Goal: Check status: Check status

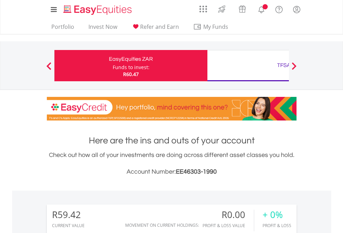
scroll to position [67, 109]
click at [113, 66] on div "Funds to invest:" at bounding box center [131, 67] width 37 height 7
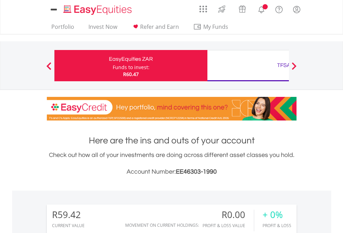
scroll to position [67, 109]
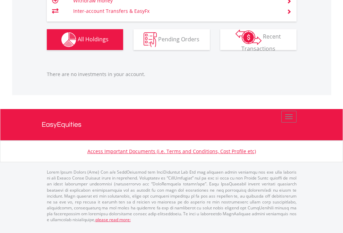
scroll to position [690, 0]
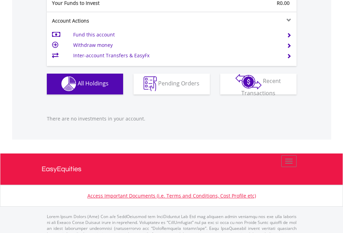
scroll to position [688, 0]
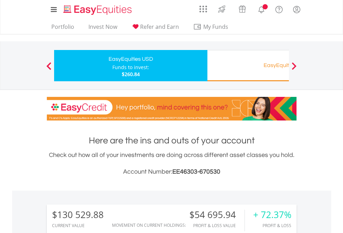
scroll to position [67, 109]
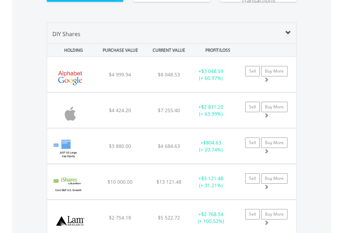
scroll to position [786, 0]
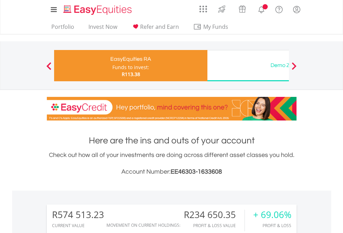
scroll to position [546, 0]
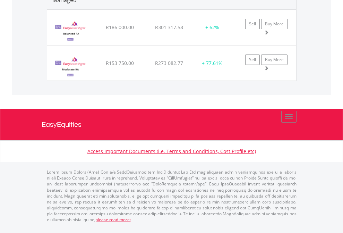
scroll to position [841, 0]
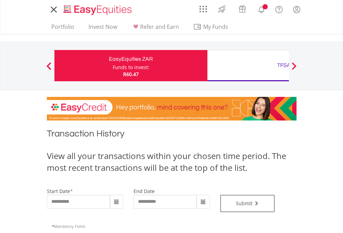
type input "**********"
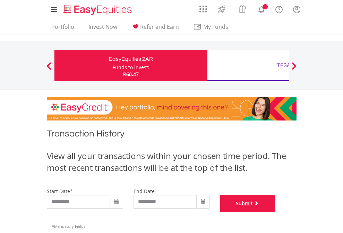
click at [275, 212] on button "Submit" at bounding box center [248, 203] width 55 height 17
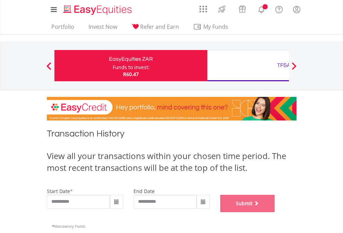
scroll to position [282, 0]
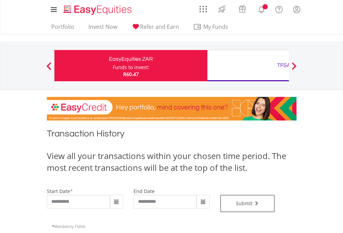
click at [248, 66] on div "TFSA" at bounding box center [284, 65] width 145 height 10
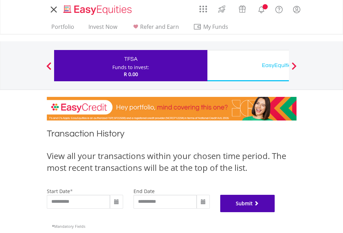
click at [275, 212] on button "Submit" at bounding box center [248, 203] width 55 height 17
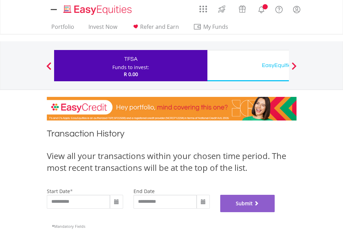
scroll to position [282, 0]
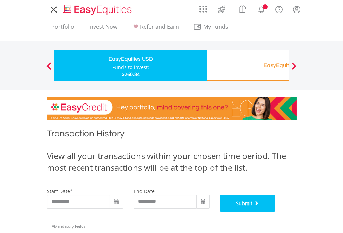
click at [275, 212] on button "Submit" at bounding box center [248, 203] width 55 height 17
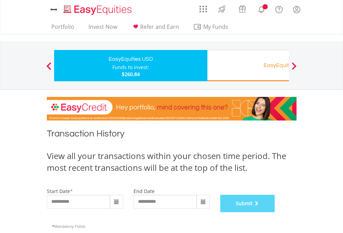
scroll to position [282, 0]
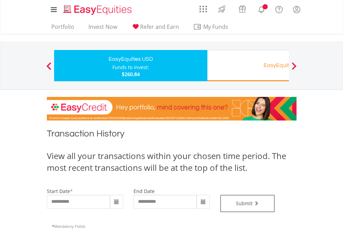
click at [248, 66] on div "EasyEquities RA" at bounding box center [284, 65] width 145 height 10
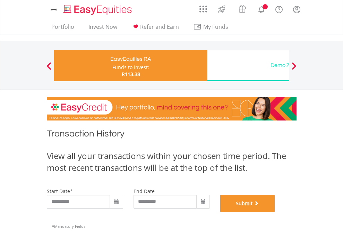
click at [275, 212] on button "Submit" at bounding box center [248, 203] width 55 height 17
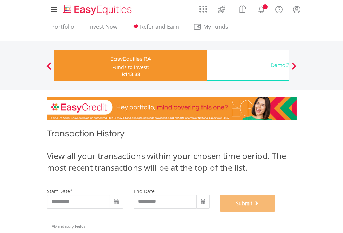
scroll to position [282, 0]
